Goal: Transaction & Acquisition: Purchase product/service

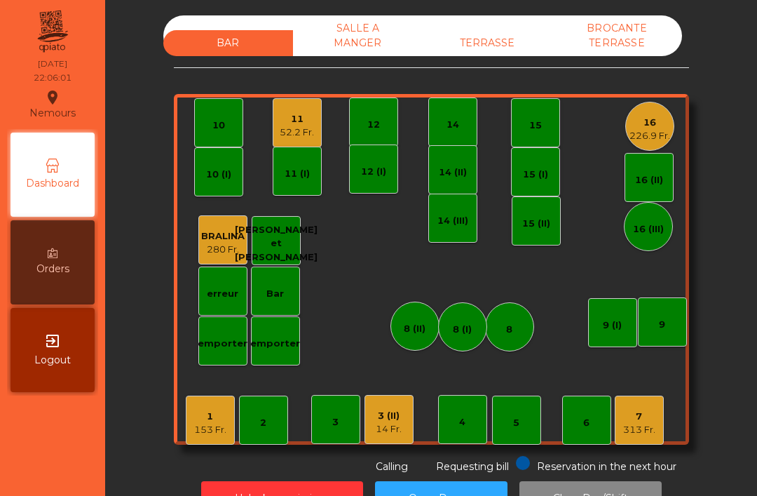
click at [294, 123] on div "11" at bounding box center [297, 119] width 34 height 14
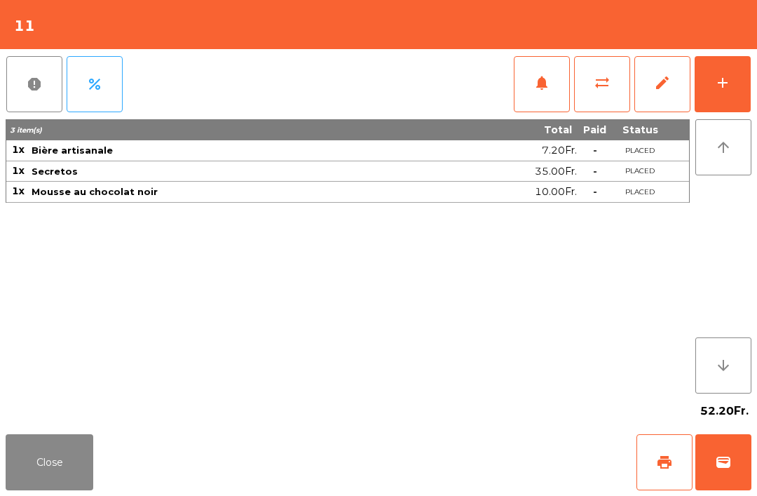
click at [662, 478] on button "print" at bounding box center [665, 462] width 56 height 56
click at [742, 474] on button "wallet" at bounding box center [724, 462] width 56 height 56
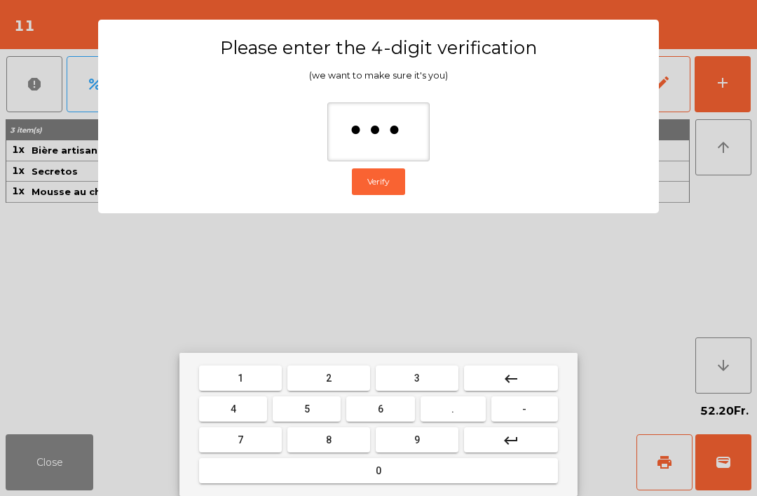
type input "****"
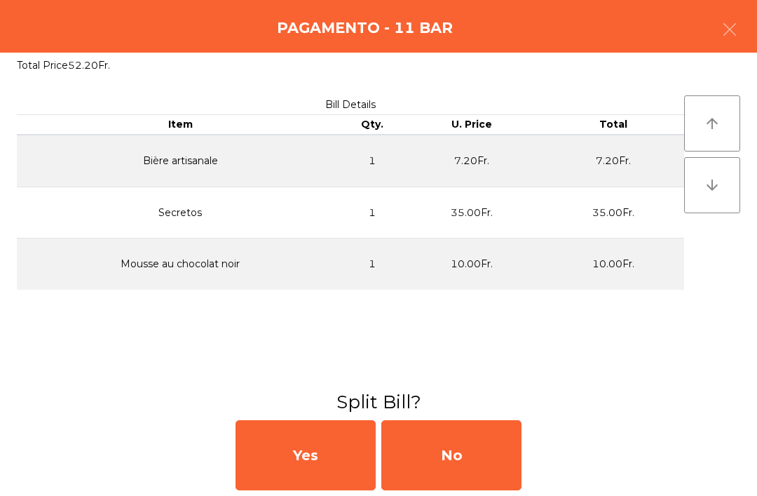
click at [466, 456] on div "No" at bounding box center [452, 455] width 140 height 70
click at [480, 458] on div "No" at bounding box center [452, 455] width 140 height 70
click at [475, 462] on div "No" at bounding box center [452, 455] width 140 height 70
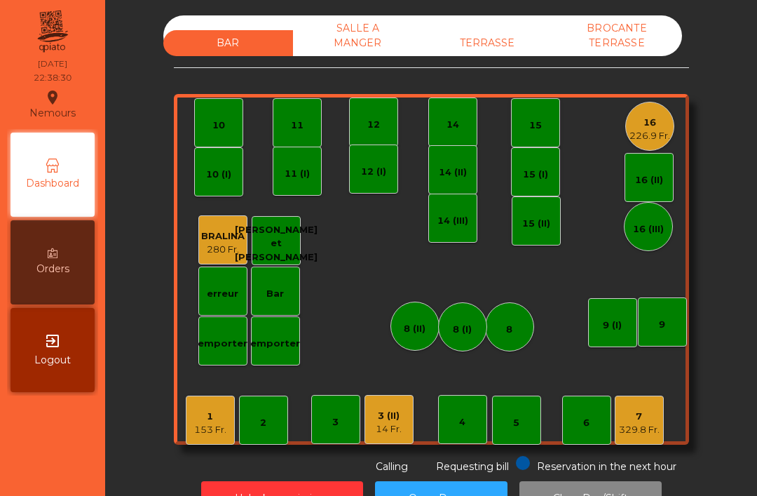
click at [639, 141] on div "226.9 Fr." at bounding box center [650, 136] width 41 height 14
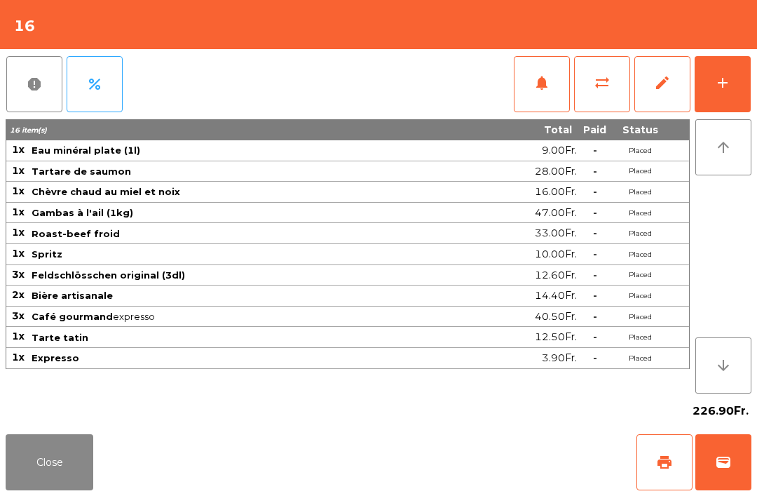
click at [746, 471] on button "wallet" at bounding box center [724, 462] width 56 height 56
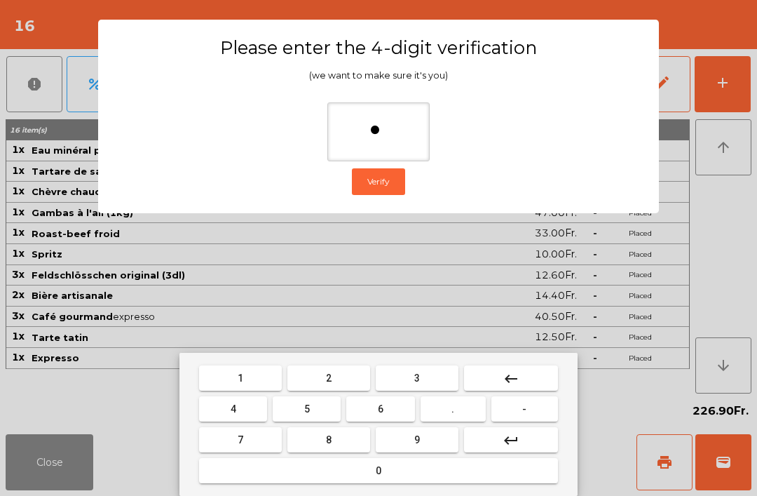
type input "**"
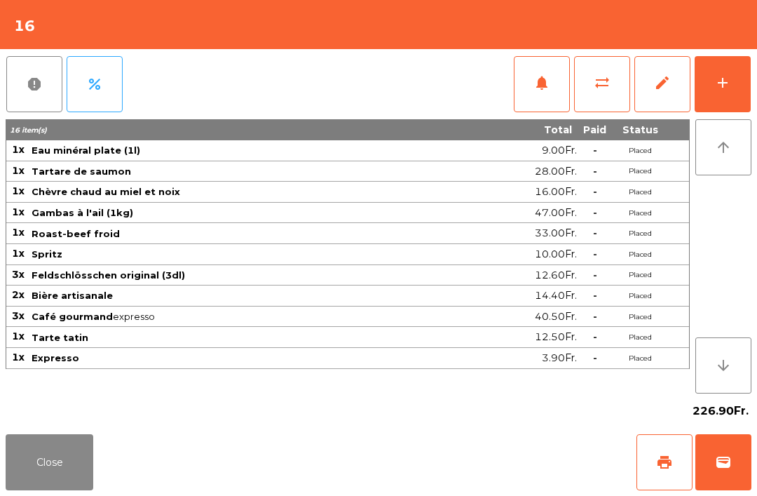
click at [492, 447] on div "Close print wallet" at bounding box center [378, 462] width 757 height 67
click at [492, 446] on div "Close print wallet" at bounding box center [378, 462] width 757 height 67
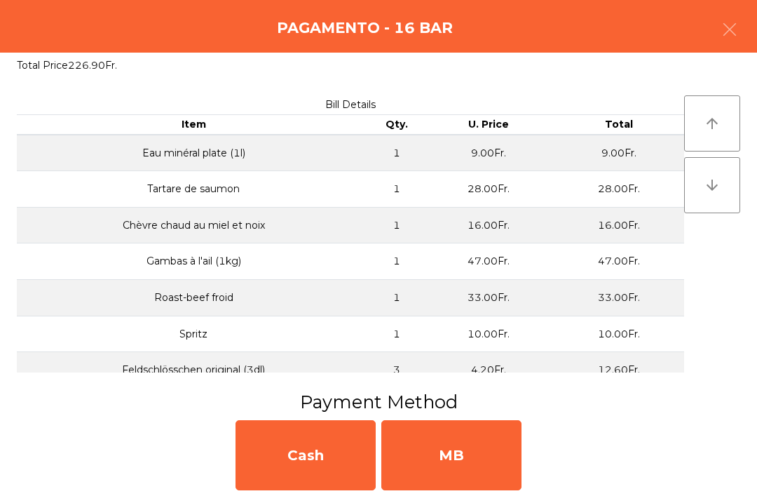
click at [504, 457] on div "MB" at bounding box center [452, 455] width 140 height 70
click at [497, 459] on div "No" at bounding box center [452, 455] width 140 height 70
click at [485, 450] on div "No" at bounding box center [452, 455] width 140 height 70
click at [462, 469] on div "No" at bounding box center [452, 455] width 140 height 70
